Goal: Register for event/course

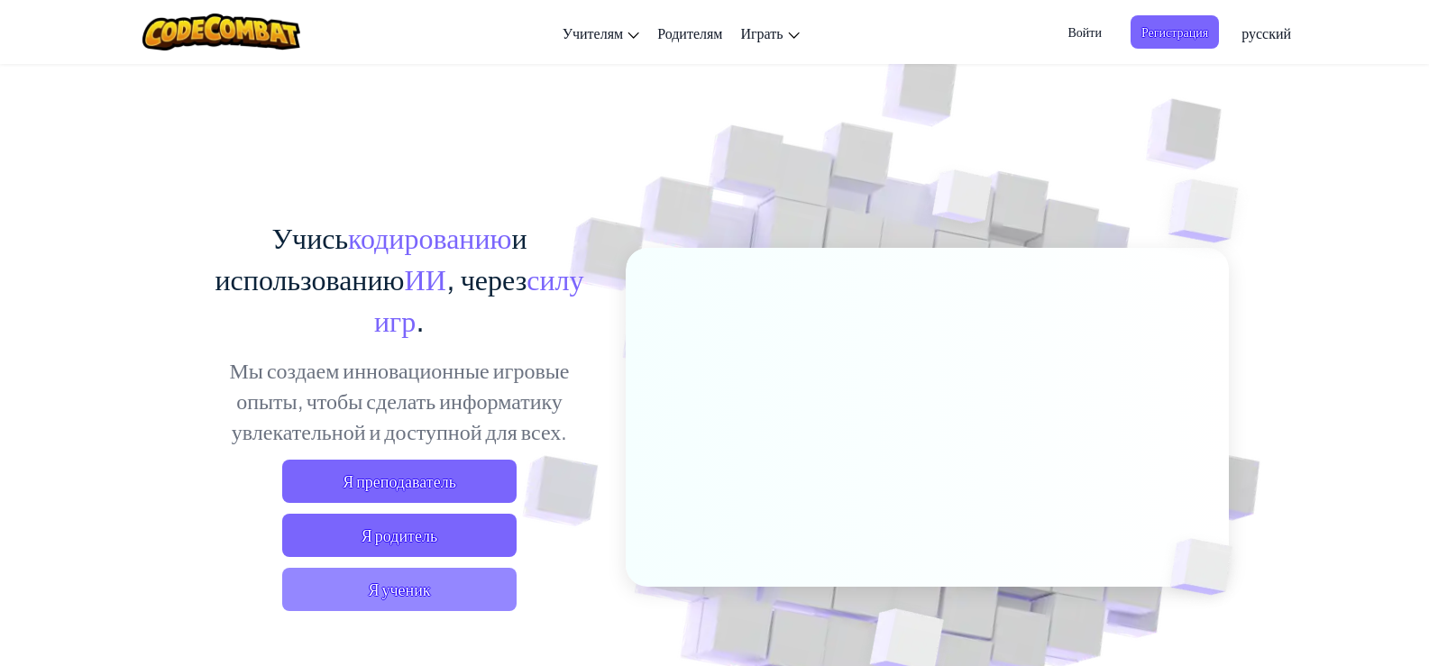
click at [437, 581] on span "Я ученик" at bounding box center [399, 589] width 234 height 43
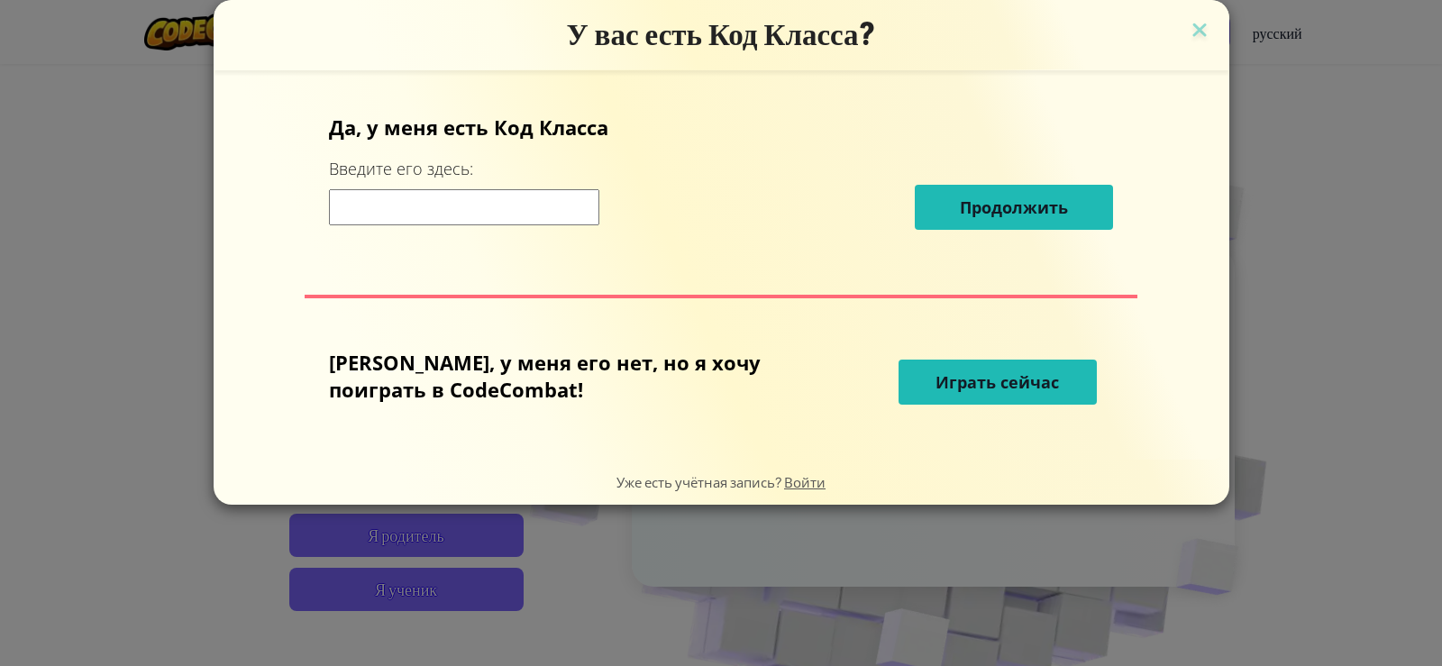
click at [936, 385] on span "Играть сейчас" at bounding box center [997, 382] width 123 height 22
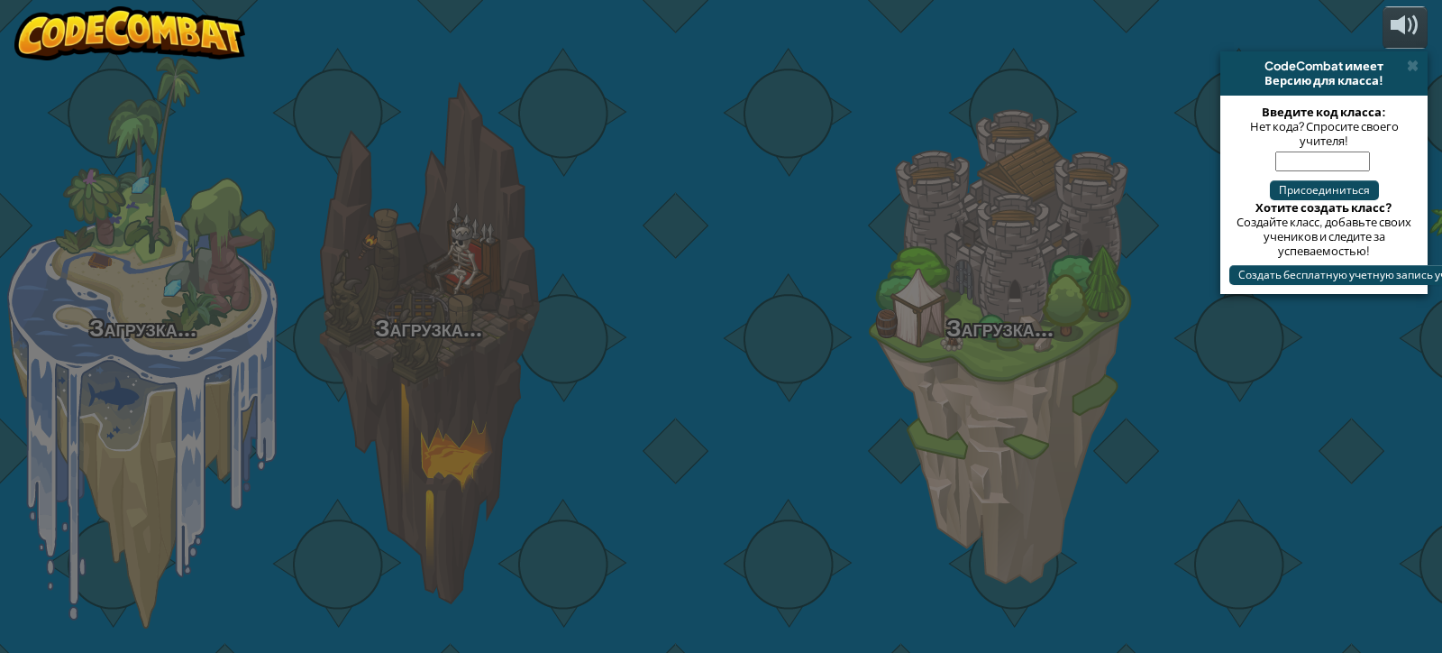
select select "ru"
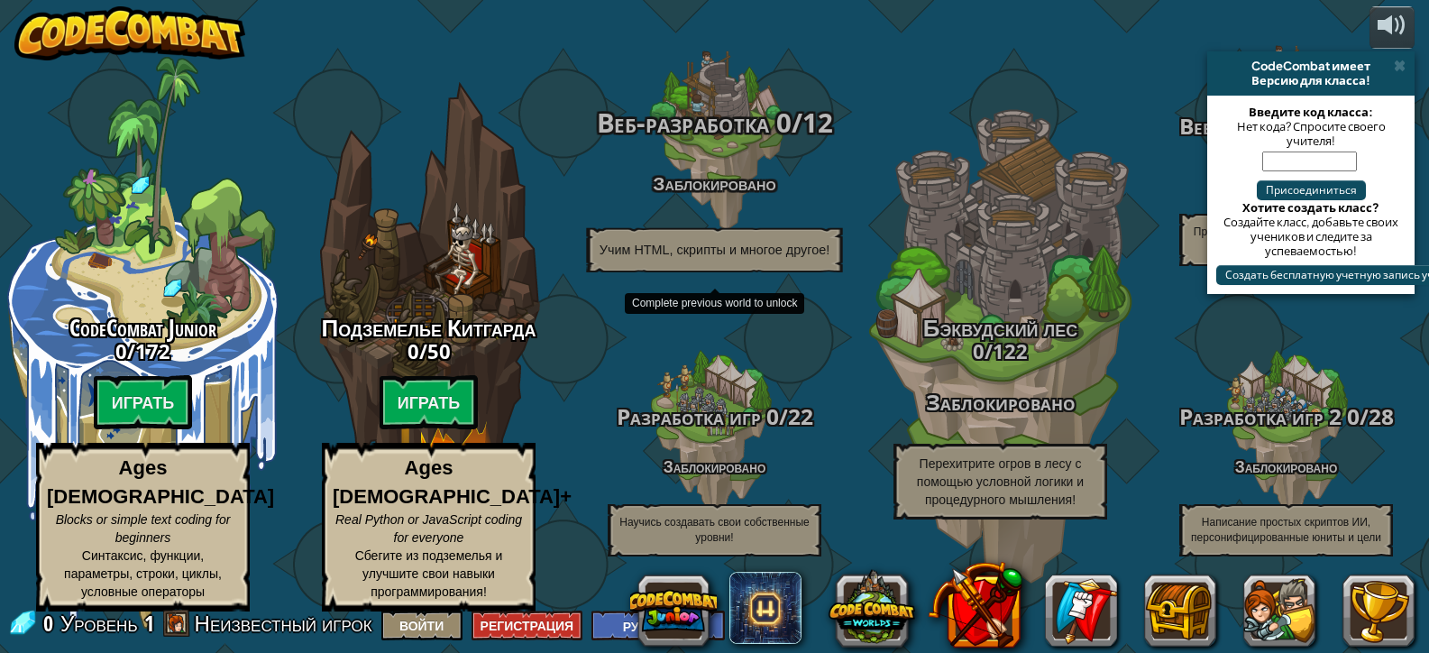
scroll to position [1, 0]
